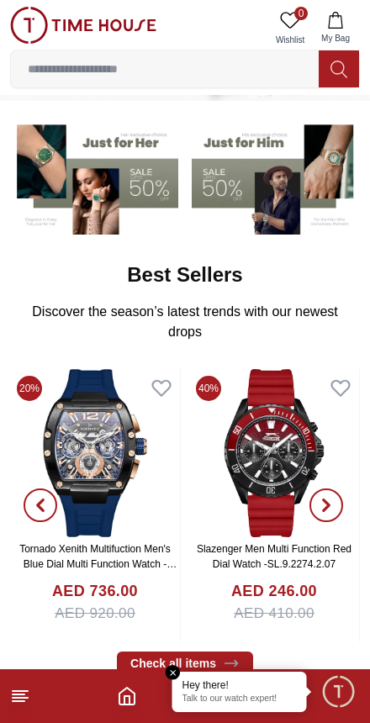
scroll to position [131, 0]
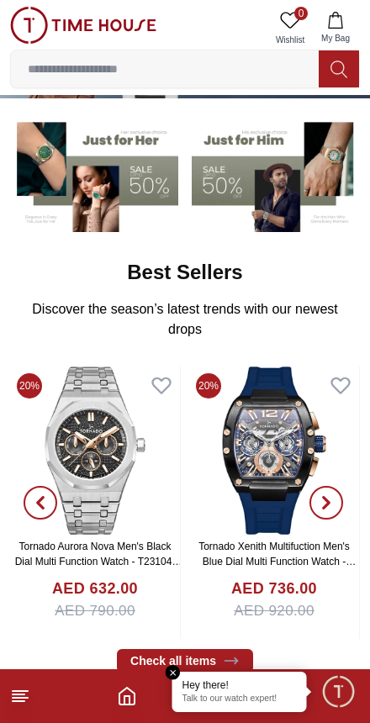
click at [23, 699] on icon at bounding box center [20, 696] width 20 height 20
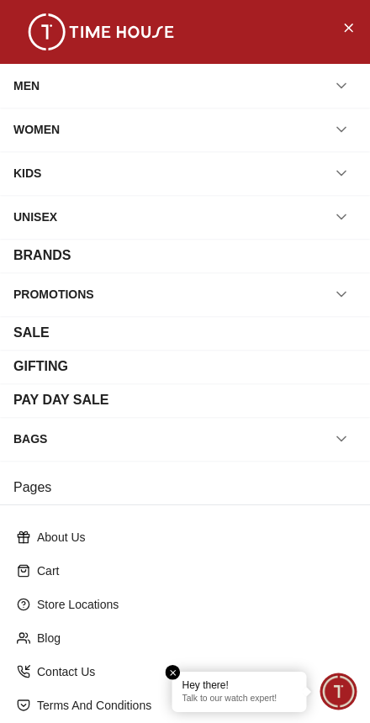
click at [59, 93] on div "MEN" at bounding box center [184, 86] width 343 height 30
click at [327, 92] on button "button" at bounding box center [341, 86] width 30 height 30
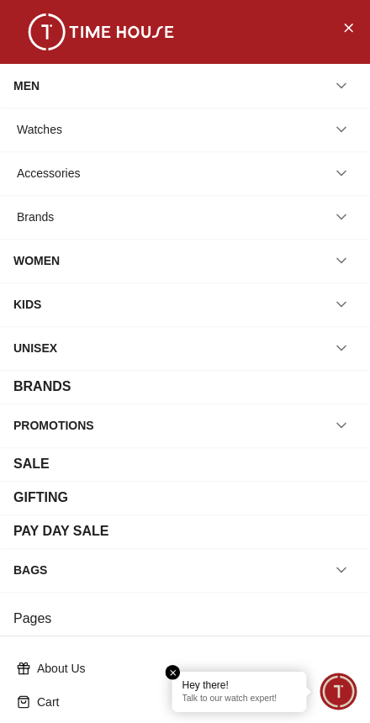
click at [333, 130] on icon "button" at bounding box center [341, 129] width 17 height 17
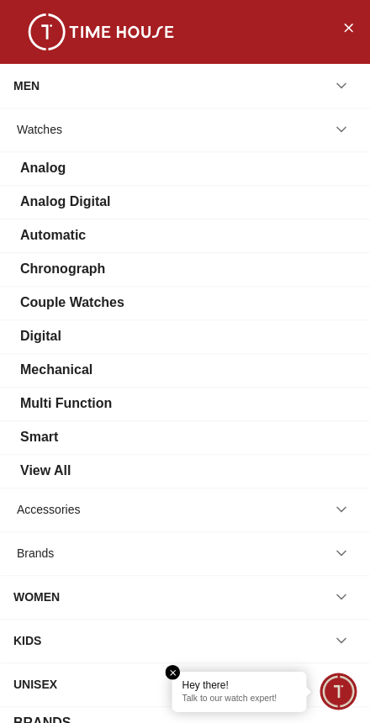
click at [45, 230] on div "Automatic" at bounding box center [53, 235] width 66 height 20
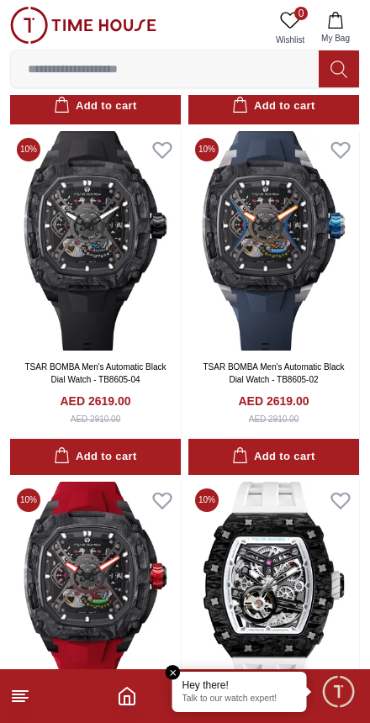
scroll to position [1769, 0]
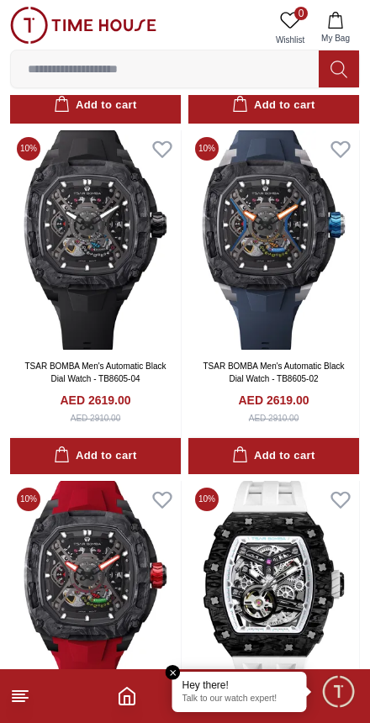
click at [177, 669] on em "Close tooltip" at bounding box center [173, 672] width 15 height 15
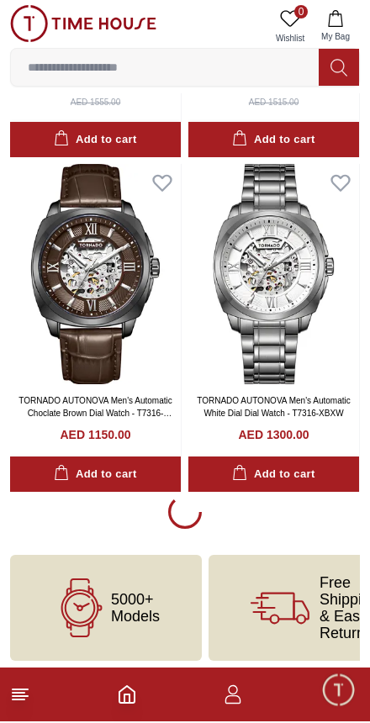
scroll to position [3131, 0]
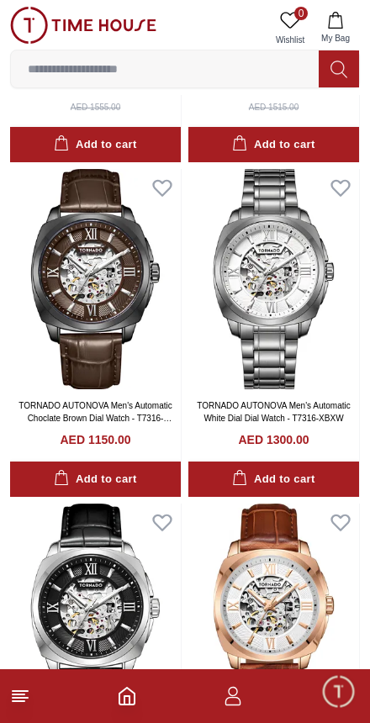
click at [27, 704] on icon at bounding box center [20, 696] width 20 height 20
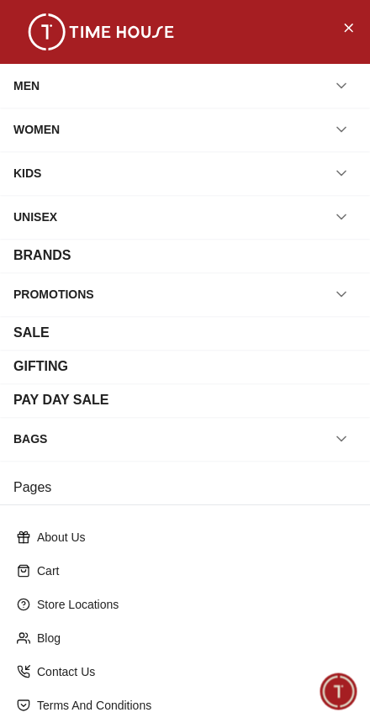
click at [349, 87] on icon "button" at bounding box center [341, 85] width 17 height 17
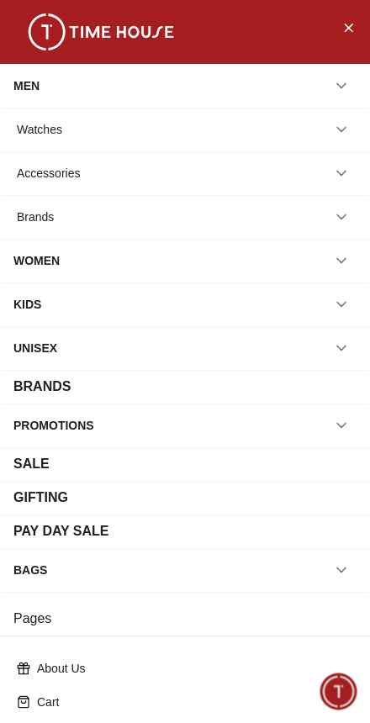
click at [338, 221] on icon "button" at bounding box center [341, 216] width 17 height 17
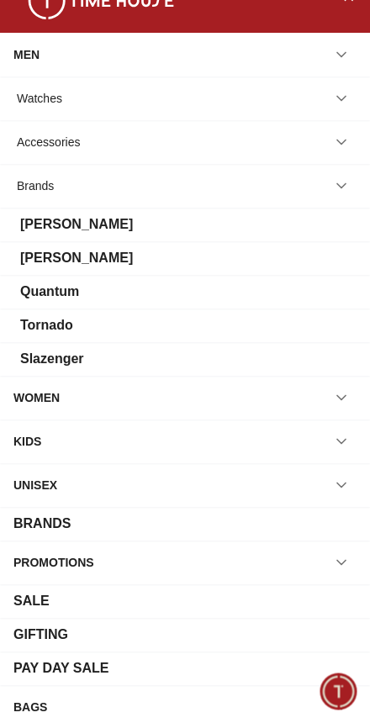
scroll to position [22, 0]
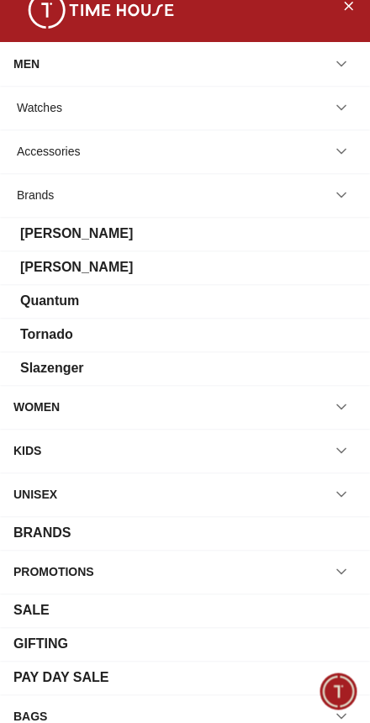
click at [344, 106] on icon "button" at bounding box center [341, 107] width 17 height 17
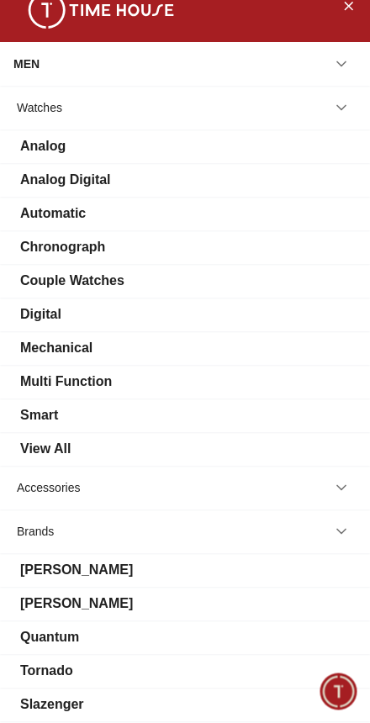
click at [70, 439] on div "View All" at bounding box center [45, 449] width 50 height 20
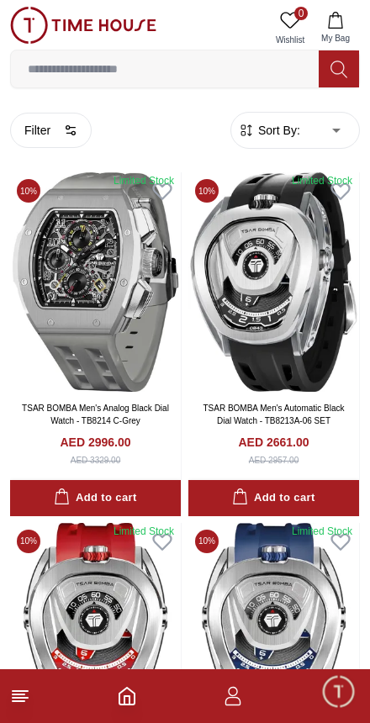
click at [38, 129] on button "Filter" at bounding box center [51, 130] width 82 height 35
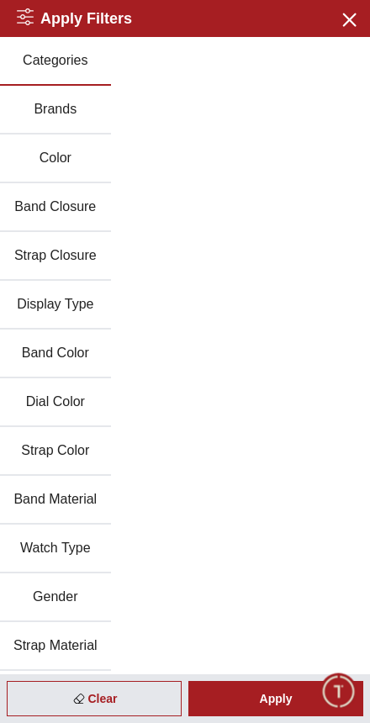
click at [40, 108] on button "Brands" at bounding box center [55, 110] width 111 height 49
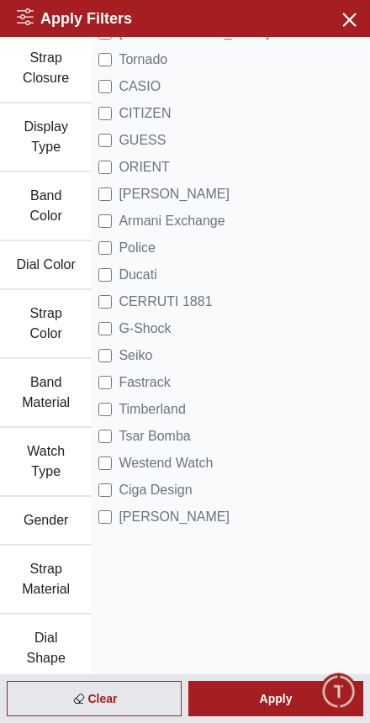
scroll to position [219, 0]
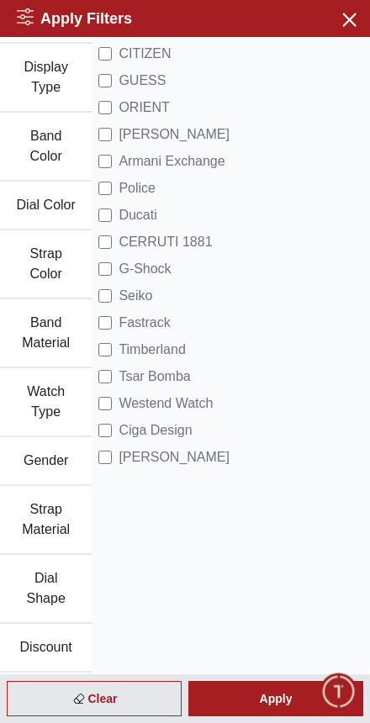
scroll to position [277, 0]
click at [49, 456] on button "Gender" at bounding box center [46, 461] width 92 height 49
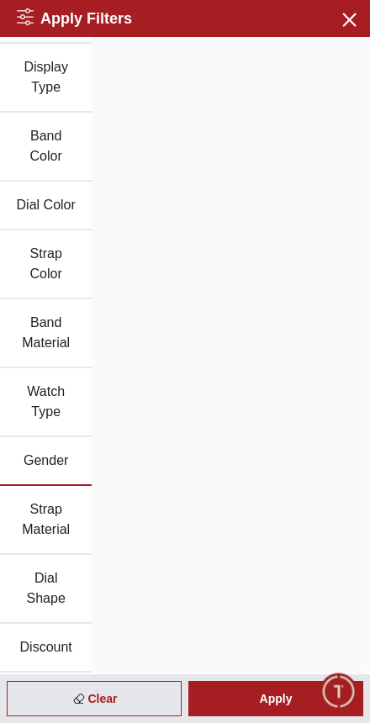
click at [55, 466] on button "Gender" at bounding box center [46, 461] width 92 height 49
click at [61, 404] on button "Watch Type" at bounding box center [46, 402] width 92 height 69
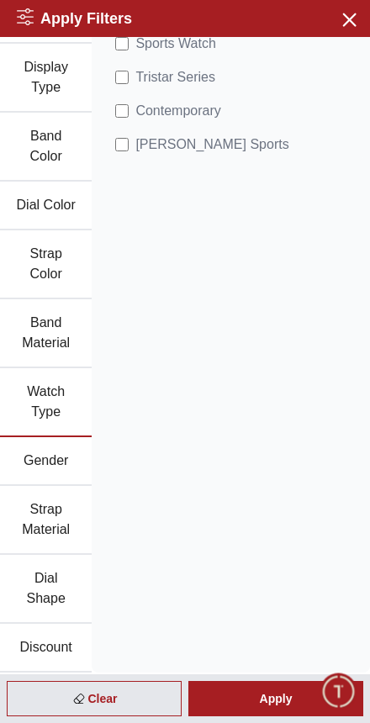
click at [72, 460] on button "Gender" at bounding box center [46, 461] width 92 height 49
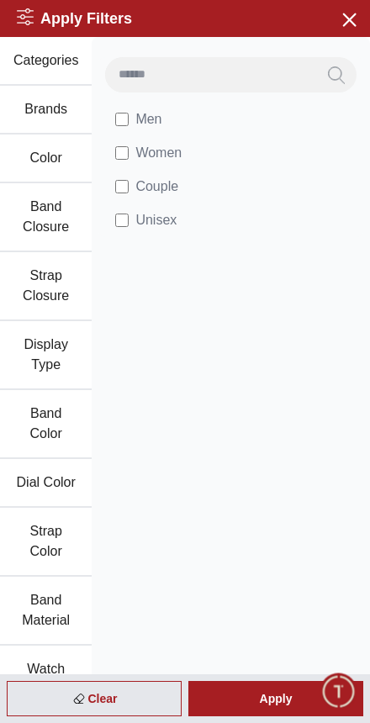
scroll to position [0, 0]
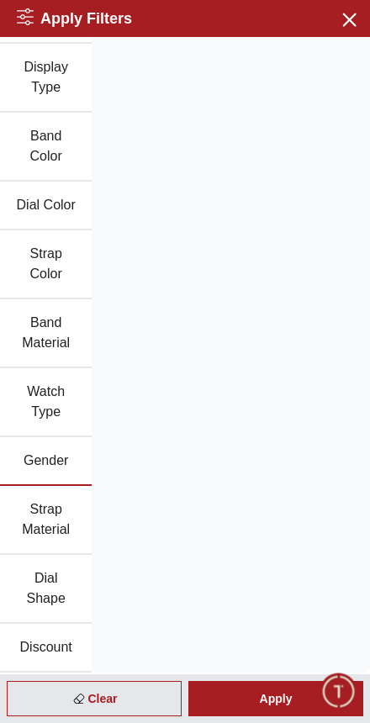
scroll to position [277, 0]
click at [70, 646] on button "Discount" at bounding box center [46, 648] width 92 height 49
click at [69, 598] on button "Dial Shape" at bounding box center [46, 589] width 92 height 69
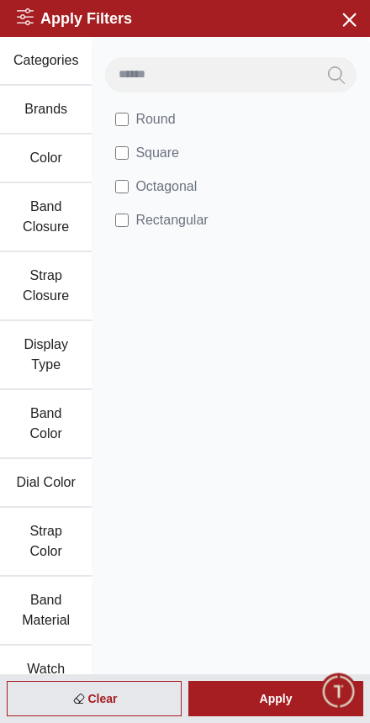
scroll to position [0, 0]
click at [255, 699] on div "Apply" at bounding box center [275, 698] width 175 height 35
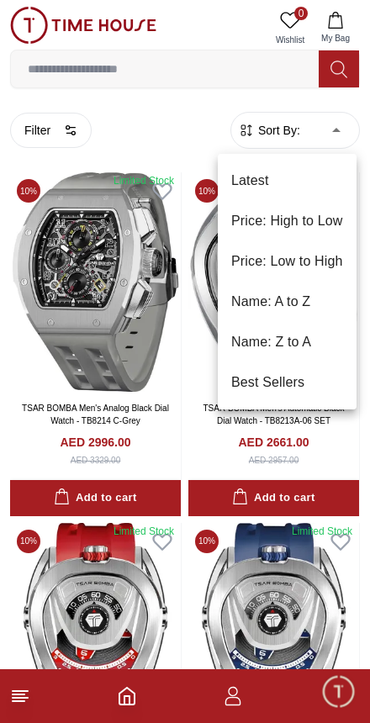
click at [329, 266] on li "Price: Low to High" at bounding box center [287, 261] width 139 height 40
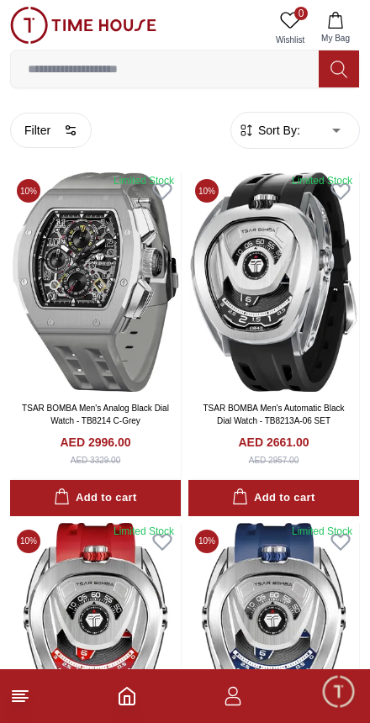
type input "*"
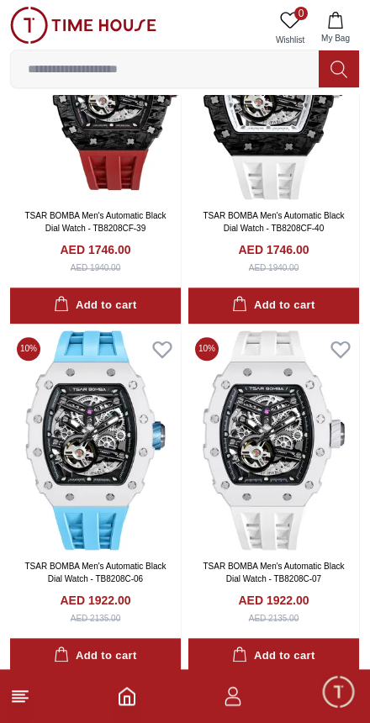
scroll to position [2301, 0]
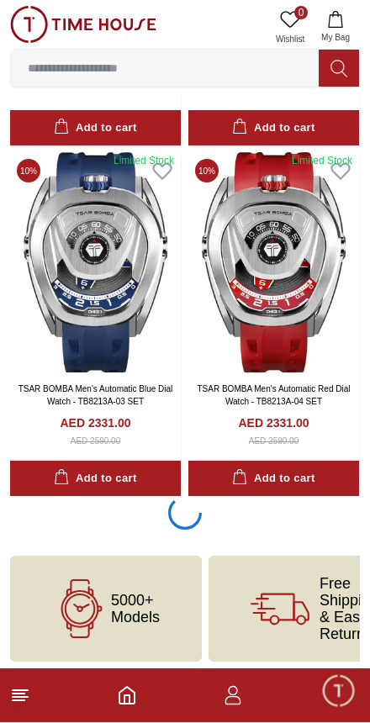
scroll to position [3173, 0]
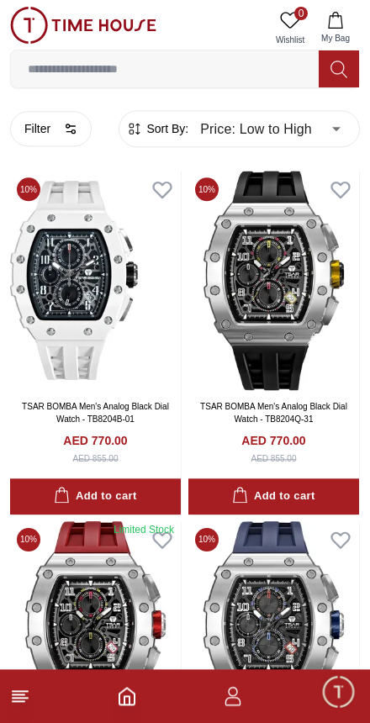
scroll to position [1, 0]
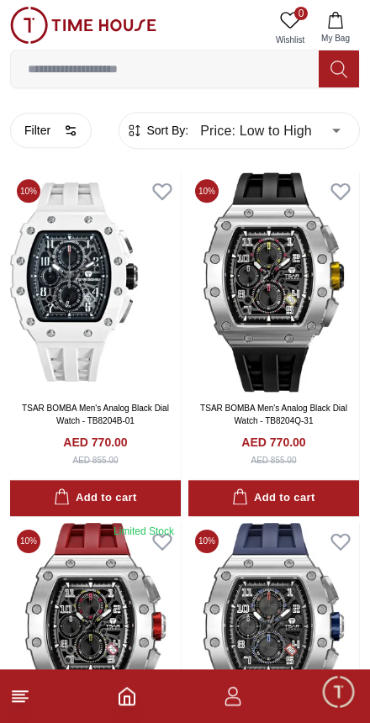
click at [73, 135] on icon "button" at bounding box center [70, 130] width 13 height 13
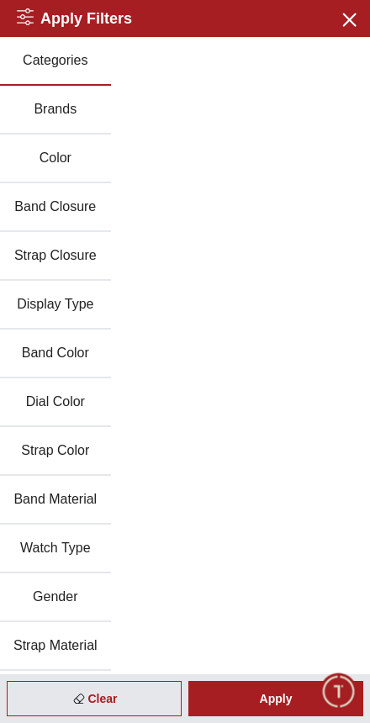
click at [86, 122] on button "Brands" at bounding box center [55, 110] width 111 height 49
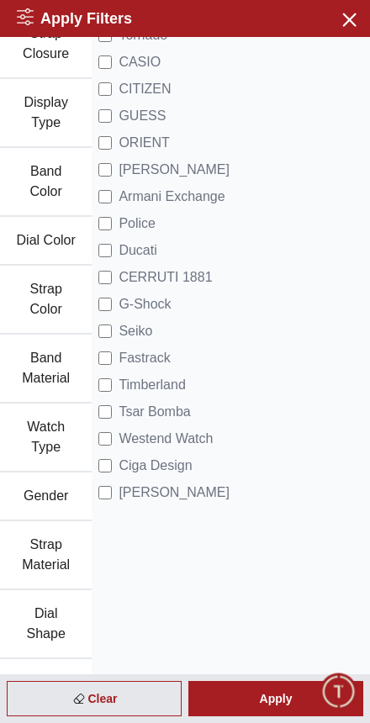
scroll to position [234, 0]
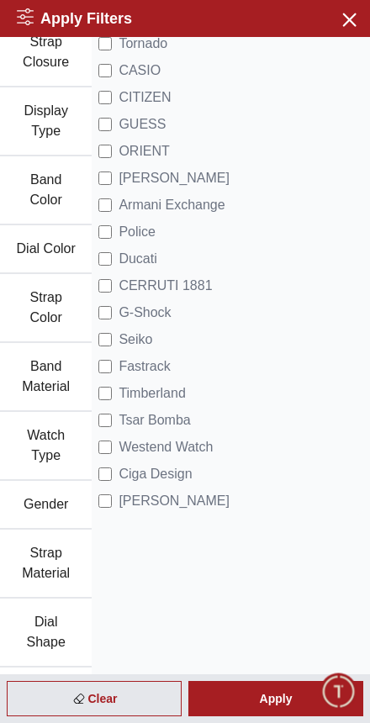
click at [119, 420] on span "Tsar Bomba" at bounding box center [154, 420] width 71 height 20
click at [253, 697] on div "Apply" at bounding box center [275, 698] width 175 height 35
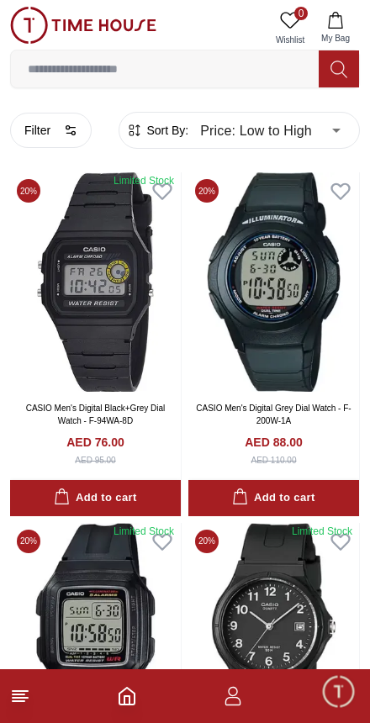
click at [46, 140] on button "Filter" at bounding box center [51, 130] width 82 height 35
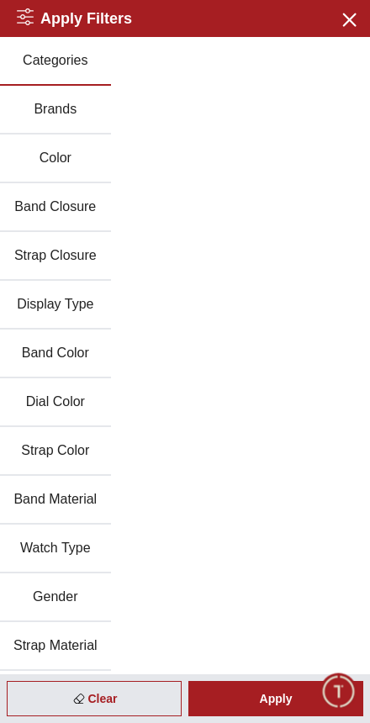
click at [60, 125] on button "Brands" at bounding box center [55, 110] width 111 height 49
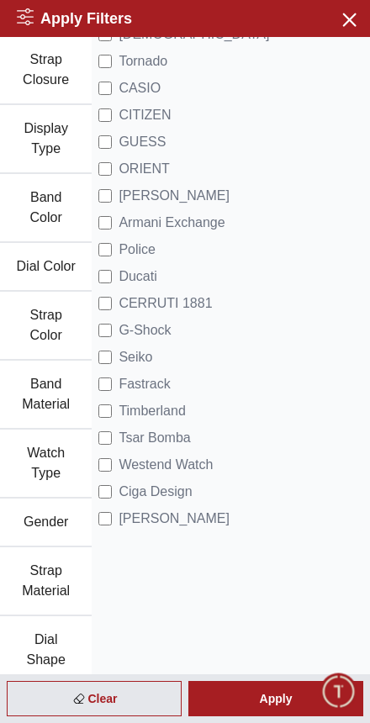
scroll to position [202, 0]
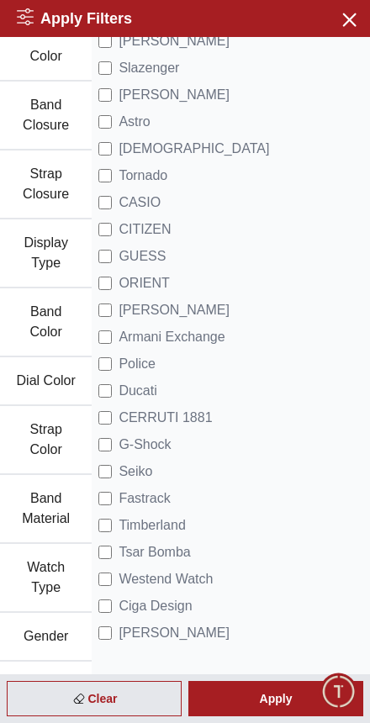
scroll to position [101, 0]
click at [238, 694] on div "Apply" at bounding box center [275, 698] width 175 height 35
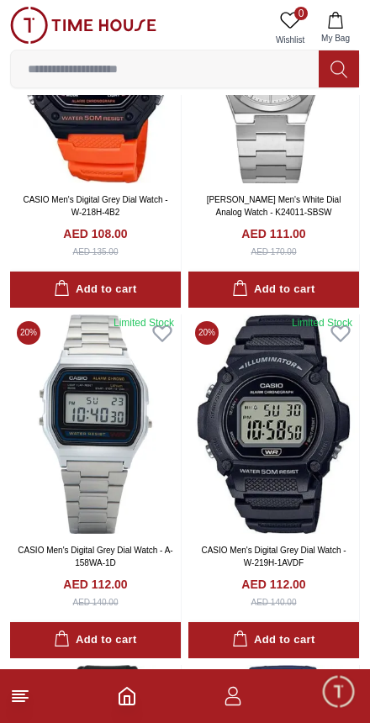
click at [263, 83] on input at bounding box center [165, 69] width 308 height 34
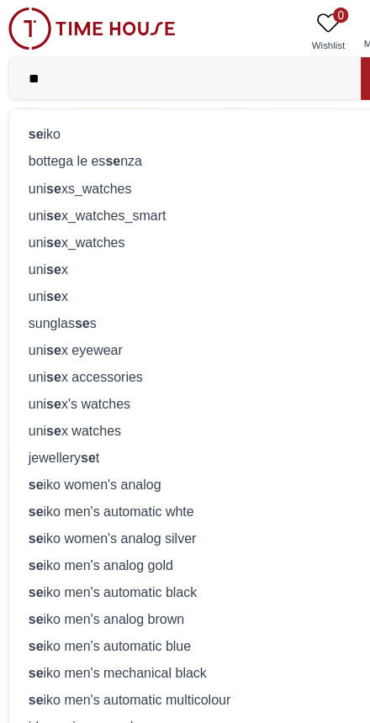
type input "**"
click at [38, 121] on div "se iko" at bounding box center [185, 118] width 328 height 24
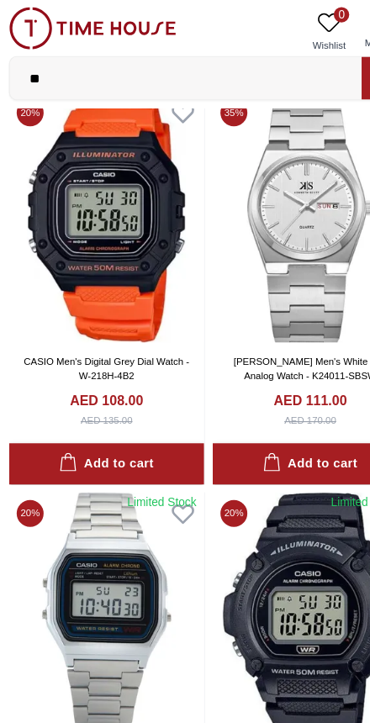
type input "******"
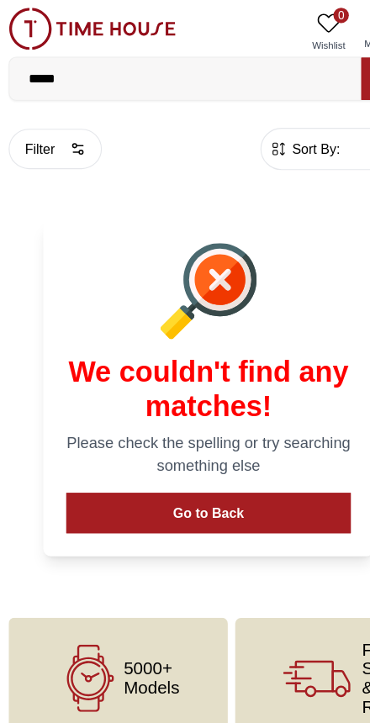
click at [121, 234] on div at bounding box center [185, 255] width 249 height 84
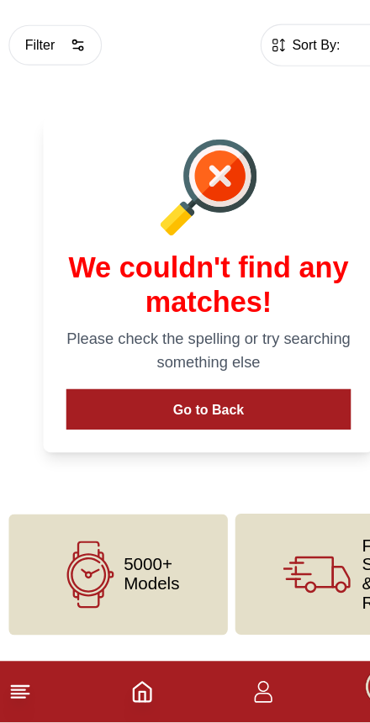
click at [137, 577] on span "5000+ Models" at bounding box center [135, 594] width 49 height 34
